Goal: Task Accomplishment & Management: Manage account settings

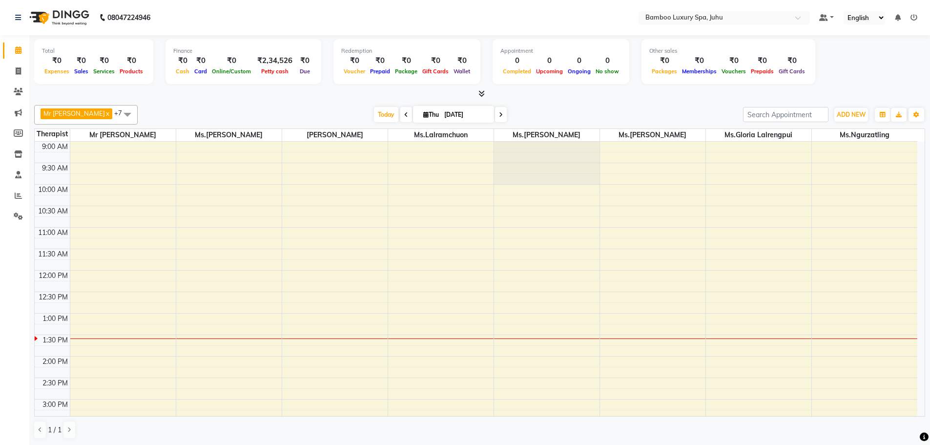
click at [408, 114] on icon at bounding box center [406, 115] width 4 height 6
type input "[DATE]"
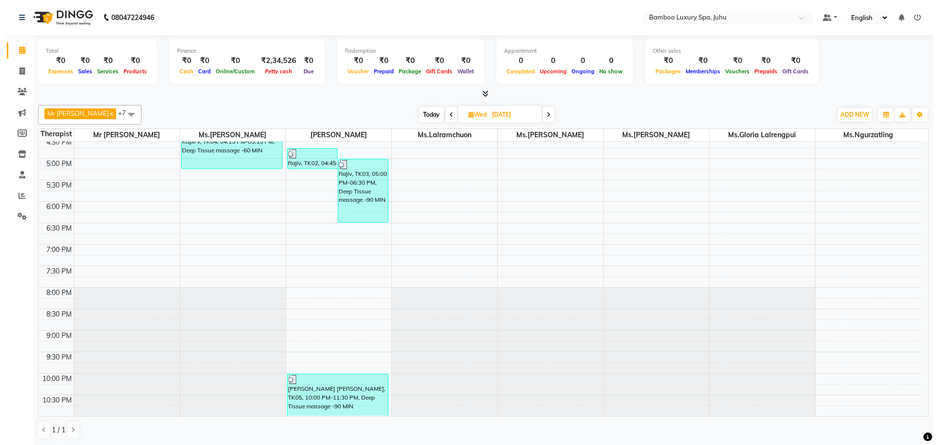
scroll to position [0, 0]
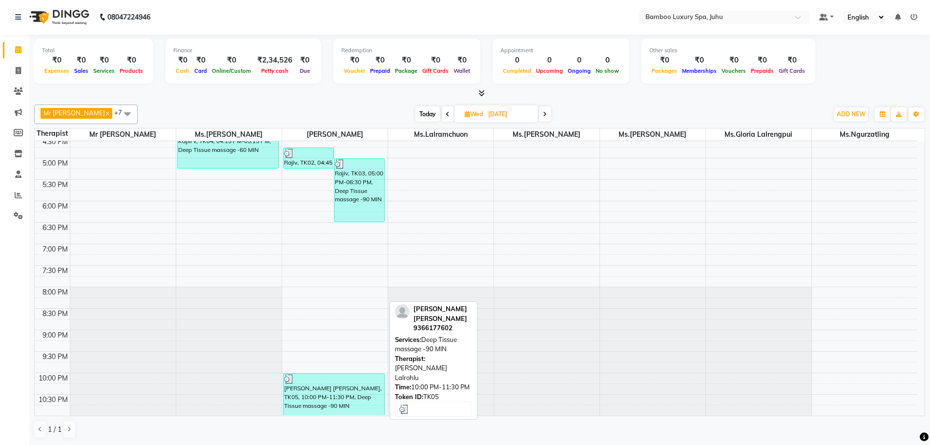
click at [334, 399] on div "[PERSON_NAME] [PERSON_NAME], TK05, 10:00 PM-11:30 PM, Deep Tissue massage -90 M…" at bounding box center [334, 393] width 101 height 41
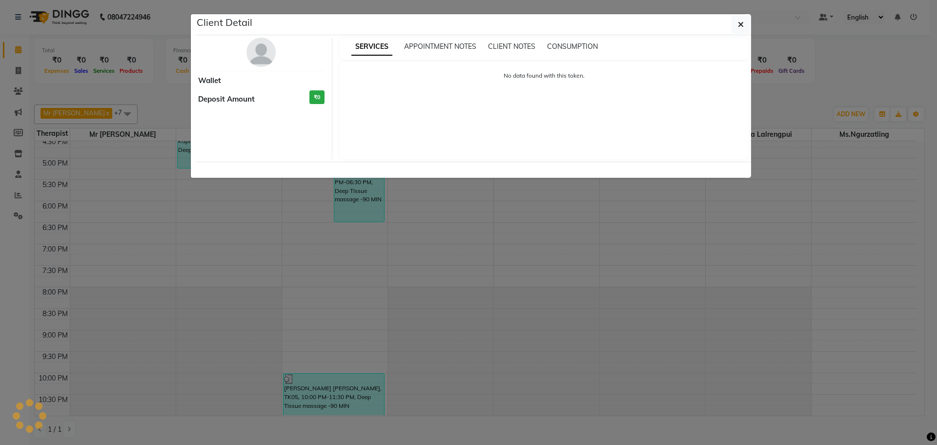
select select "3"
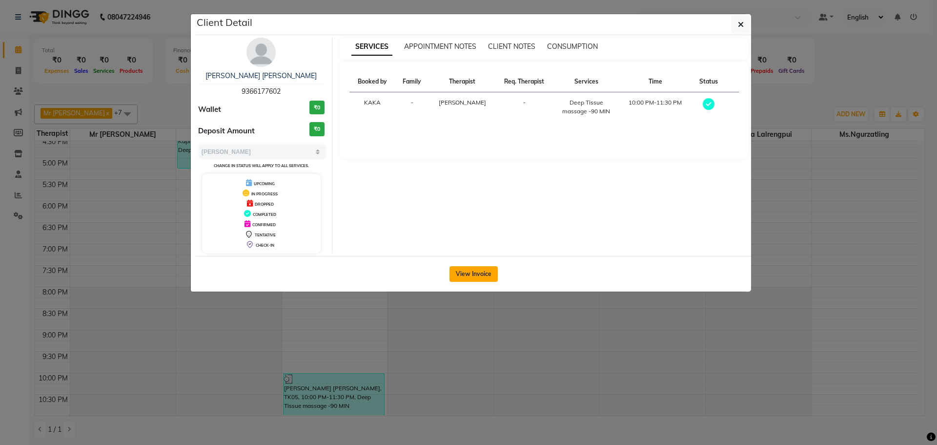
click at [481, 272] on button "View Invoice" at bounding box center [474, 274] width 48 height 16
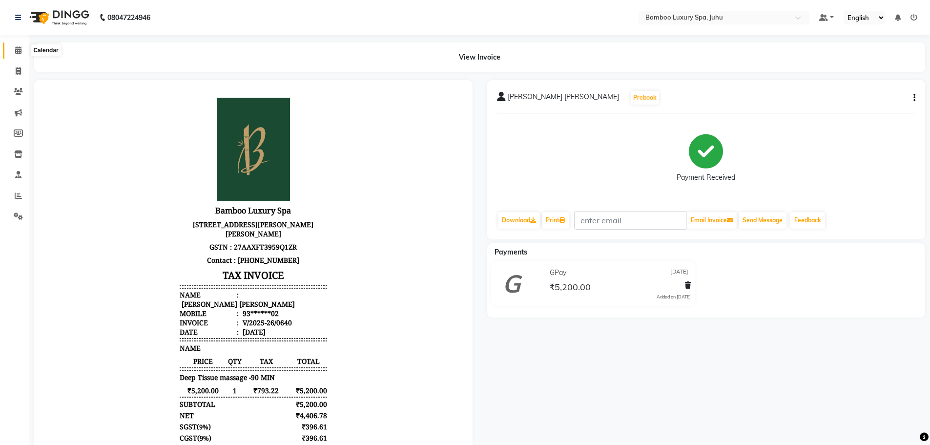
click at [20, 54] on span at bounding box center [18, 50] width 17 height 11
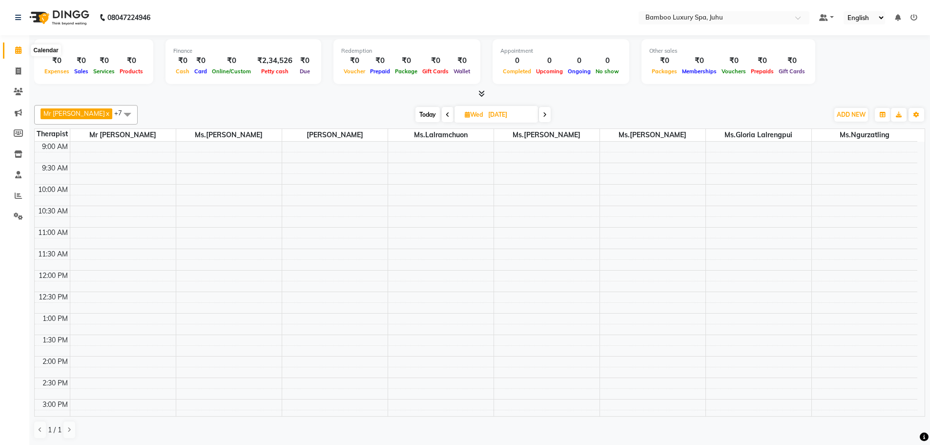
click at [18, 46] on icon at bounding box center [18, 49] width 6 height 7
click at [137, 116] on span at bounding box center [128, 114] width 20 height 19
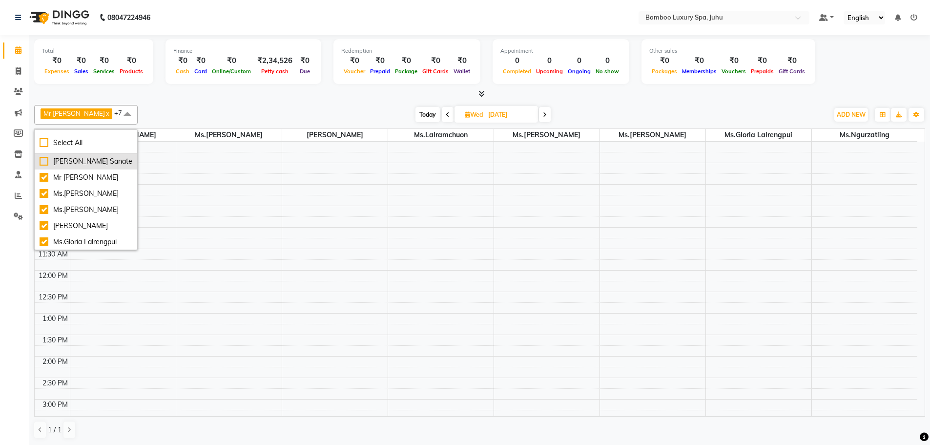
click at [45, 166] on div "[PERSON_NAME] Sanate" at bounding box center [86, 161] width 93 height 10
checkbox input "true"
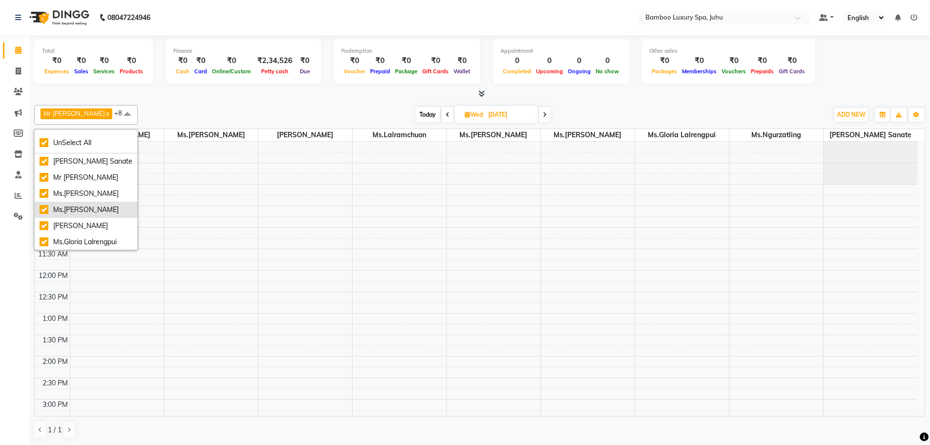
click at [42, 215] on div "Ms.[PERSON_NAME]" at bounding box center [86, 210] width 93 height 10
checkbox input "false"
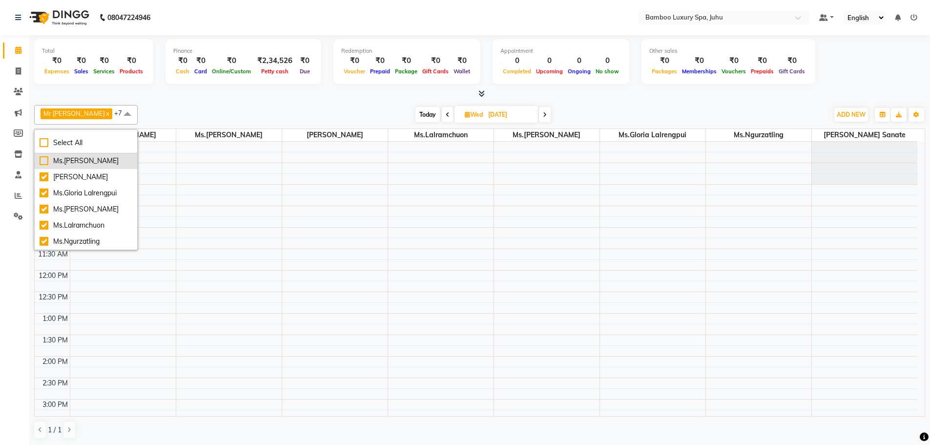
scroll to position [0, 0]
click at [43, 240] on div "Ms.Ngurzatling" at bounding box center [86, 241] width 93 height 10
checkbox input "false"
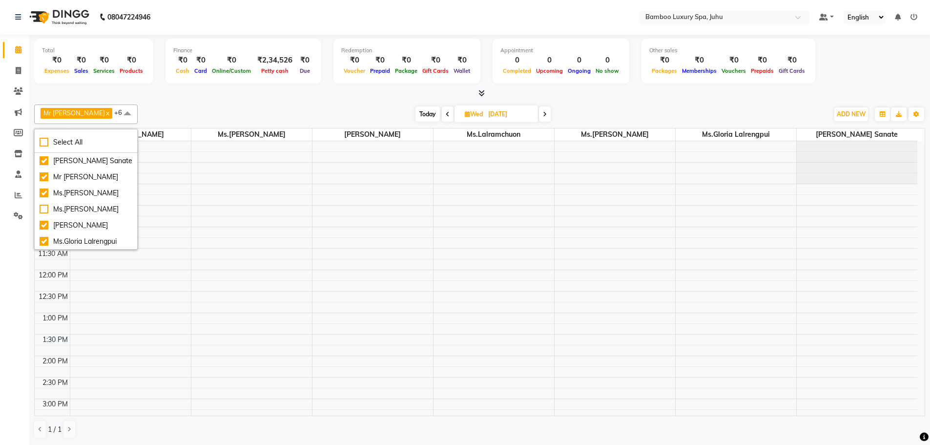
scroll to position [0, 0]
click at [137, 112] on span at bounding box center [128, 114] width 20 height 19
